Goal: Task Accomplishment & Management: Use online tool/utility

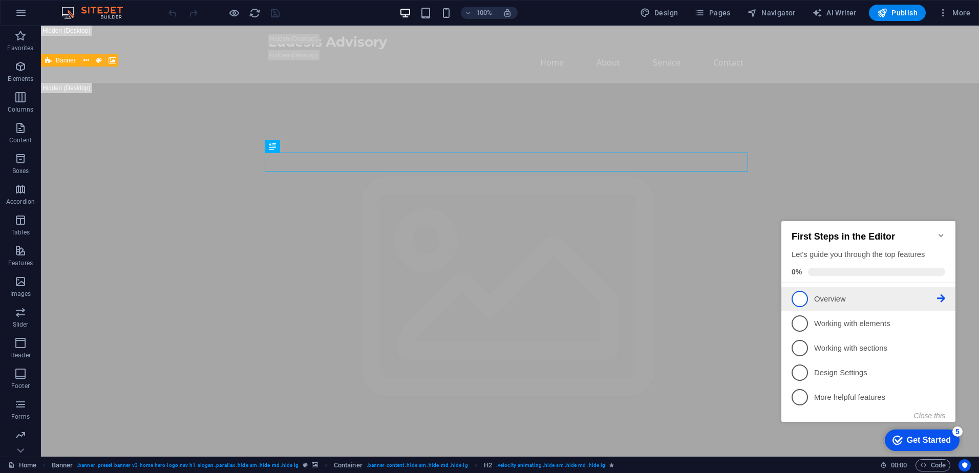
click at [805, 299] on span "1" at bounding box center [800, 299] width 16 height 16
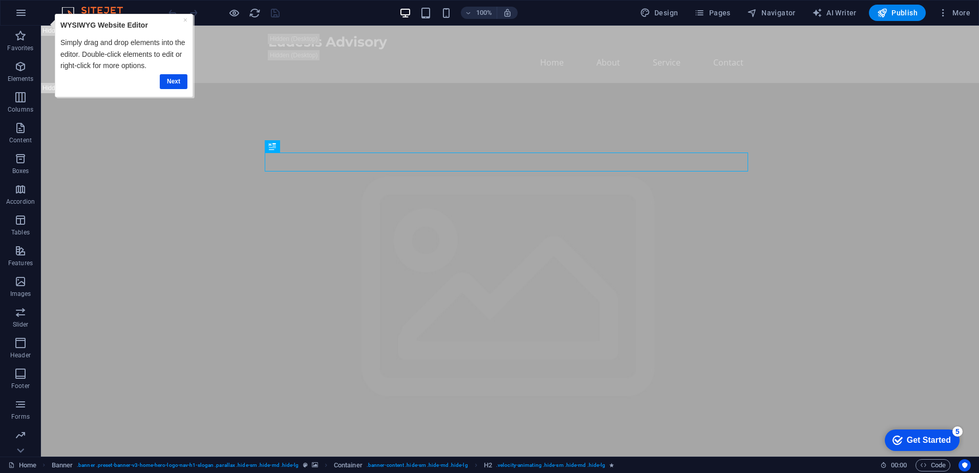
click at [188, 18] on div "× WYSIWYG Website Editor Simply drag and drop elements into the editor. Double-…" at bounding box center [123, 55] width 132 height 77
click at [185, 18] on link "×" at bounding box center [185, 20] width 4 height 8
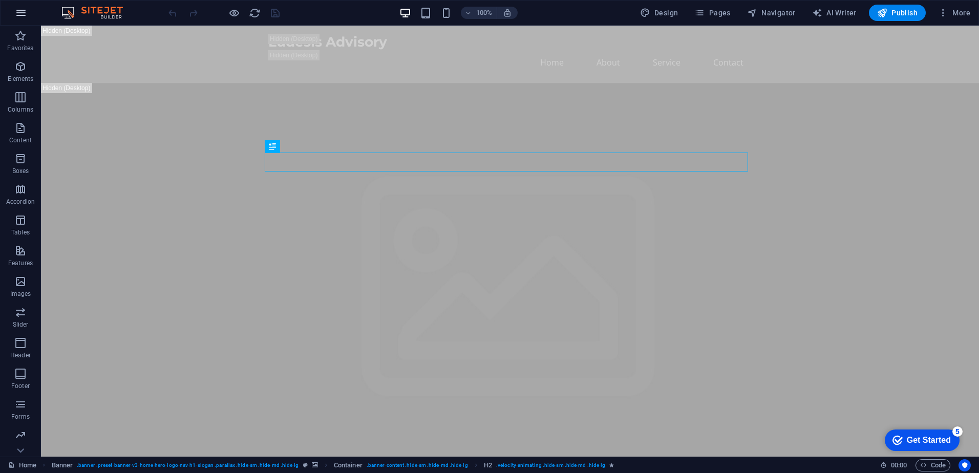
click at [20, 11] on icon "button" at bounding box center [21, 13] width 12 height 12
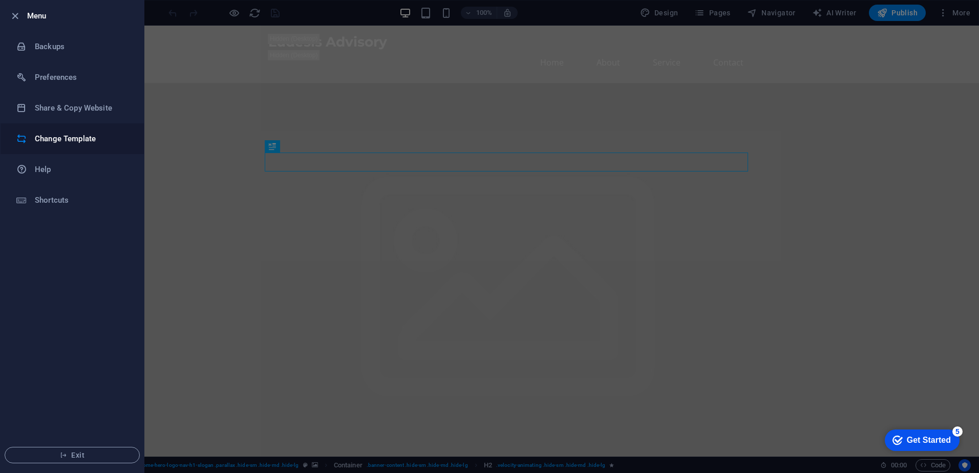
click at [57, 135] on h6 "Change Template" at bounding box center [82, 139] width 95 height 12
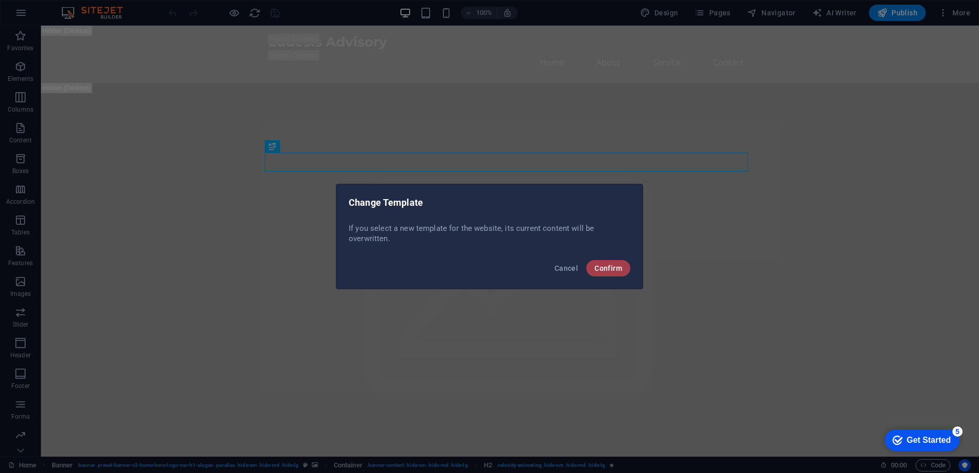
click at [605, 265] on span "Confirm" at bounding box center [609, 268] width 28 height 8
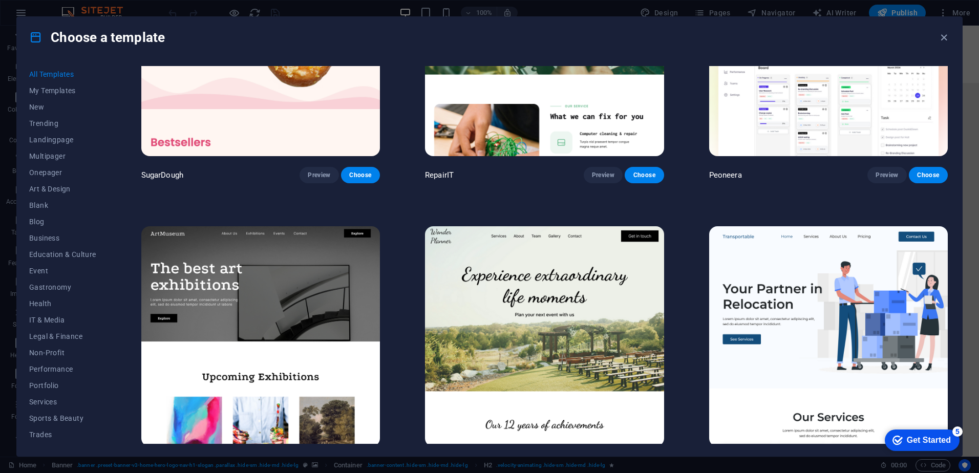
scroll to position [154, 0]
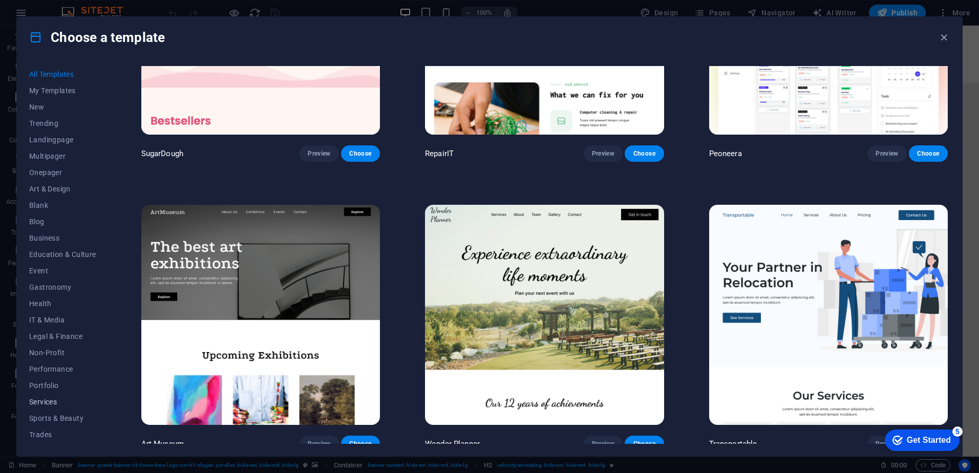
click at [49, 398] on span "Services" at bounding box center [62, 402] width 67 height 8
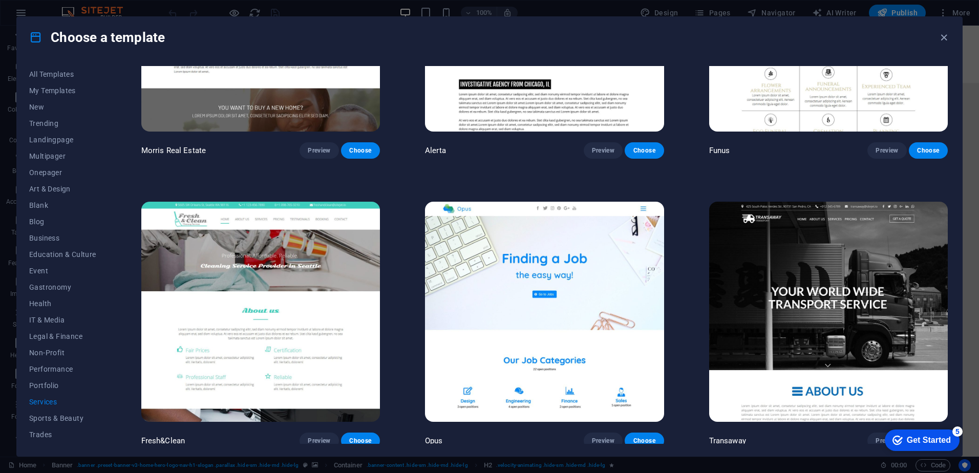
scroll to position [1383, 0]
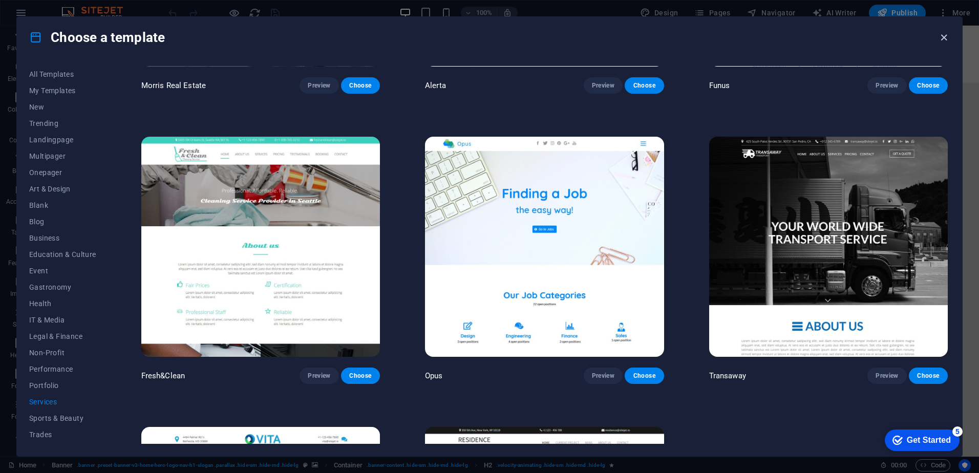
click at [942, 37] on icon "button" at bounding box center [944, 38] width 12 height 12
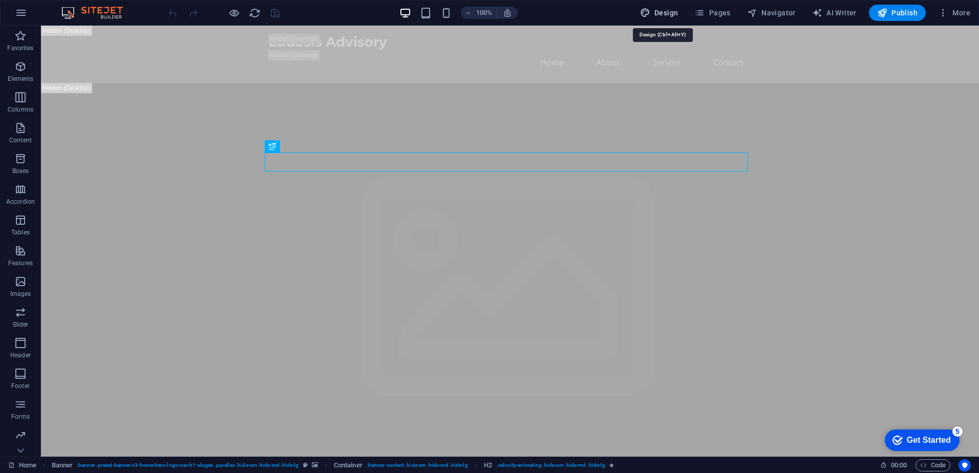
click at [664, 7] on button "Design" at bounding box center [659, 13] width 47 height 16
select select "px"
select select "200"
select select "px"
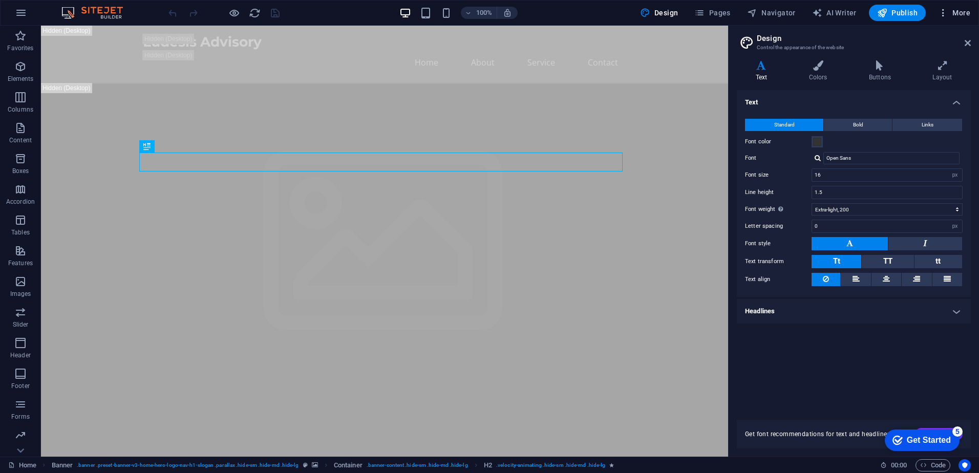
click at [964, 12] on span "More" at bounding box center [954, 13] width 32 height 10
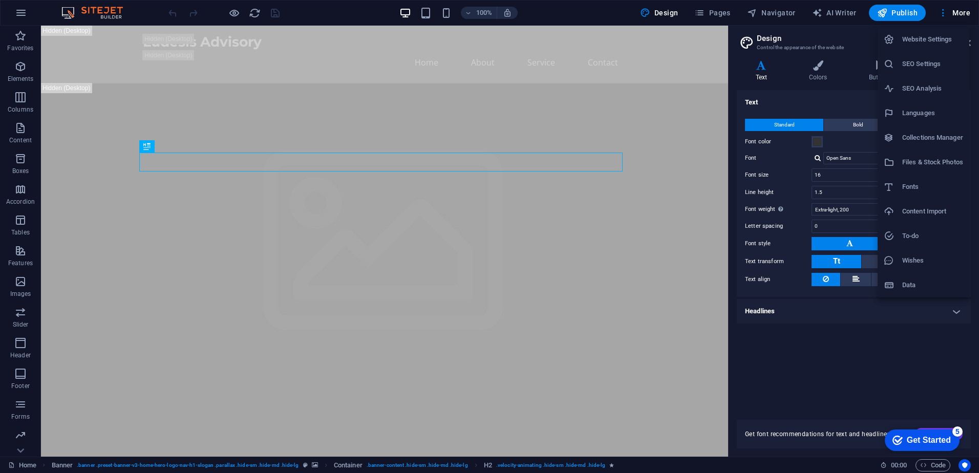
click at [924, 441] on div "Get Started" at bounding box center [929, 440] width 44 height 9
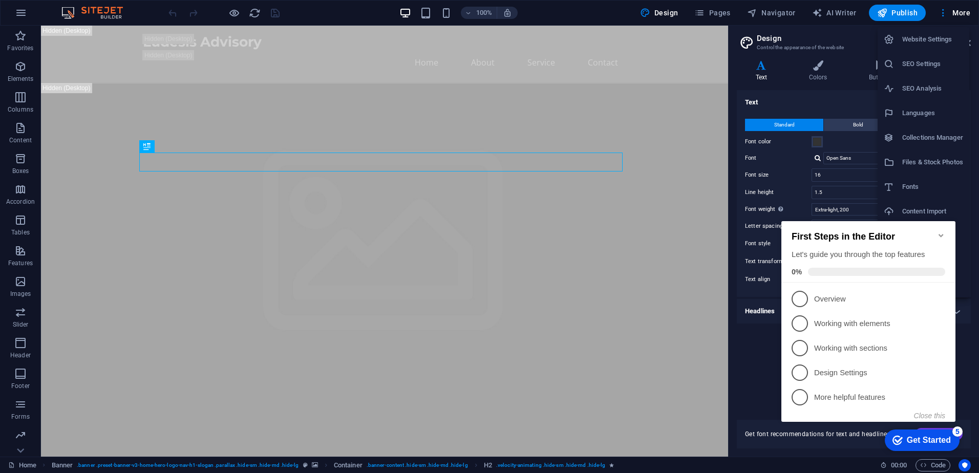
click at [939, 233] on icon "Minimize checklist" at bounding box center [941, 236] width 8 height 8
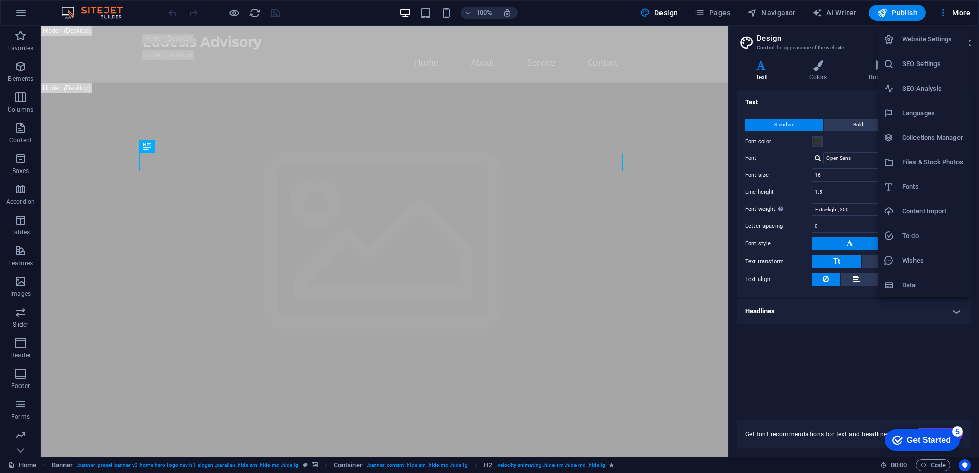
click at [115, 11] on div at bounding box center [489, 236] width 979 height 473
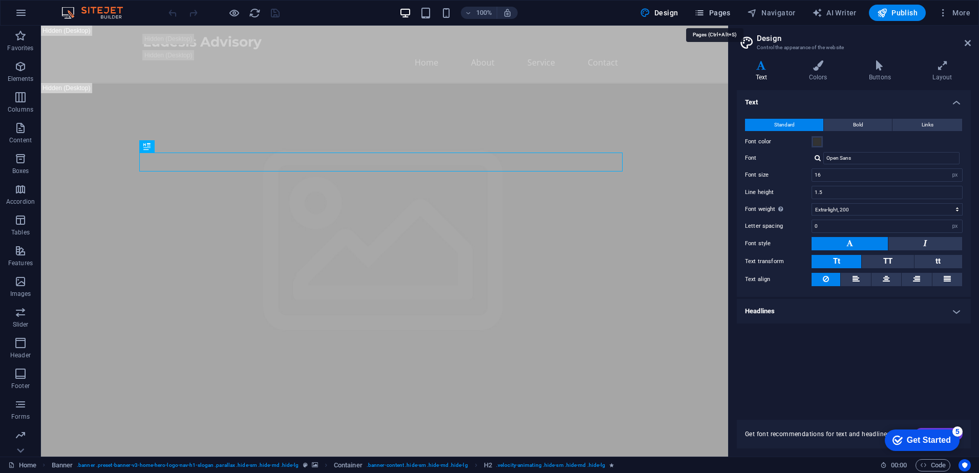
click at [713, 14] on span "Pages" at bounding box center [713, 13] width 36 height 10
